Goal: Information Seeking & Learning: Check status

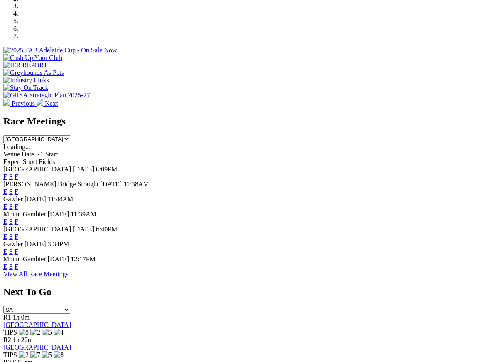
scroll to position [276, 0]
click at [18, 247] on link "F" at bounding box center [17, 250] width 4 height 7
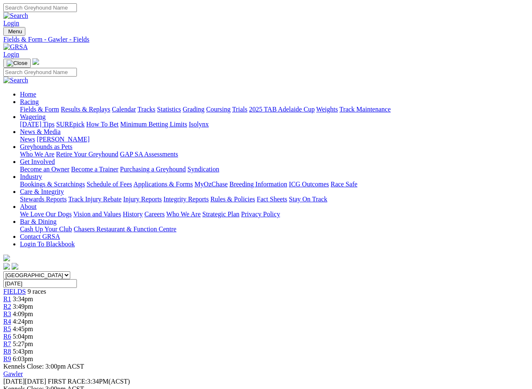
click at [102, 106] on link "Results & Replays" at bounding box center [85, 109] width 49 height 7
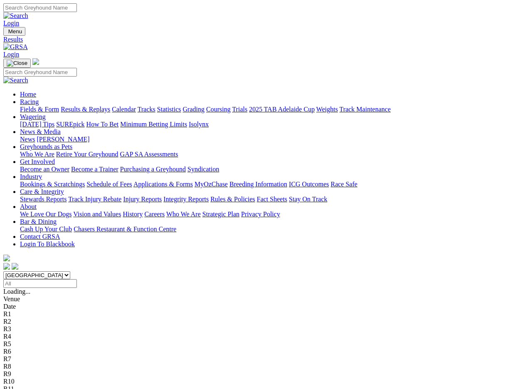
scroll to position [1, 0]
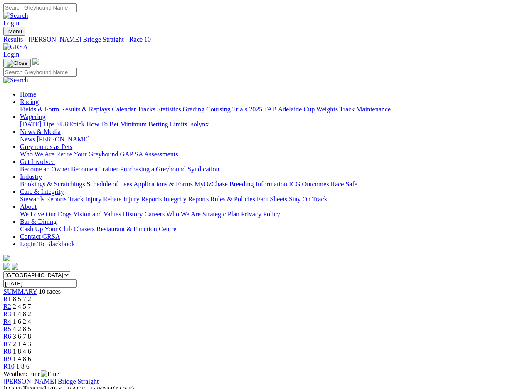
scroll to position [1, 0]
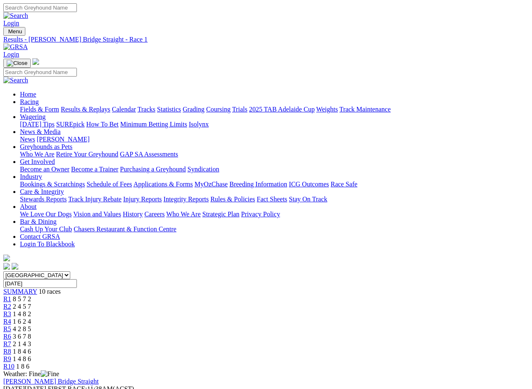
scroll to position [2, 0]
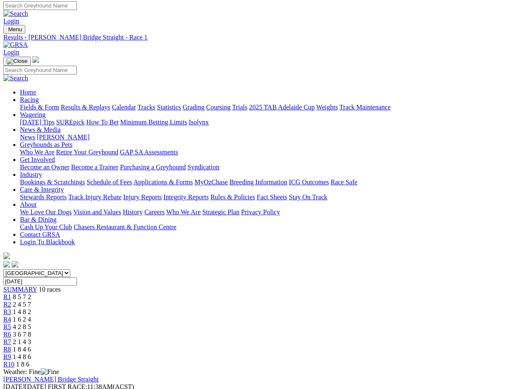
click at [102, 103] on link "Results & Replays" at bounding box center [85, 106] width 49 height 7
